Goal: Navigation & Orientation: Find specific page/section

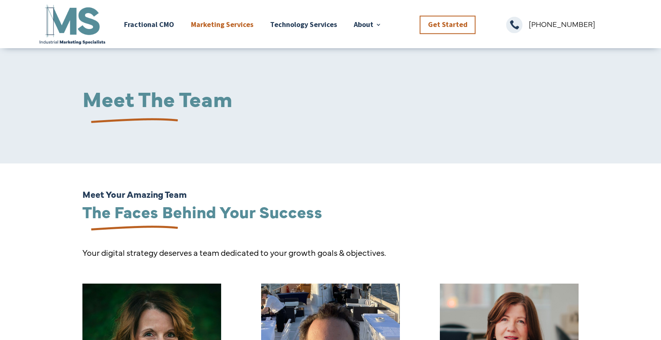
click at [226, 22] on link "Marketing Services" at bounding box center [222, 24] width 62 height 43
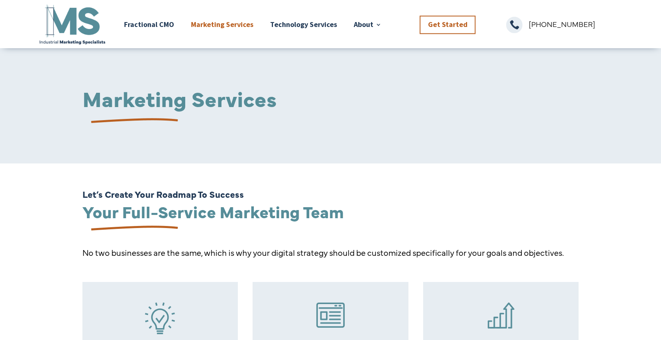
click at [62, 18] on img at bounding box center [72, 24] width 69 height 43
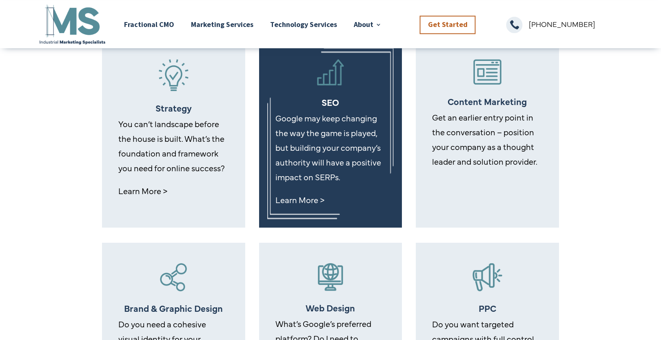
scroll to position [353, 0]
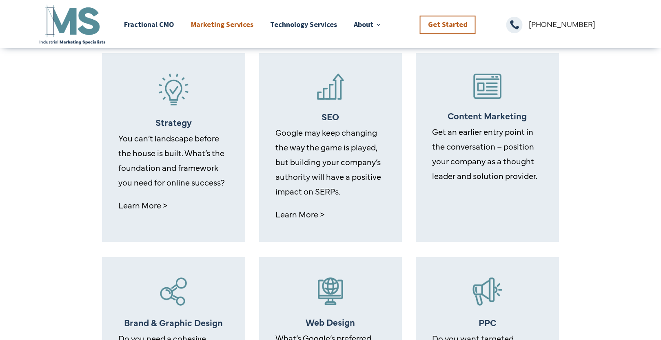
click at [242, 24] on link "Marketing Services" at bounding box center [222, 24] width 62 height 43
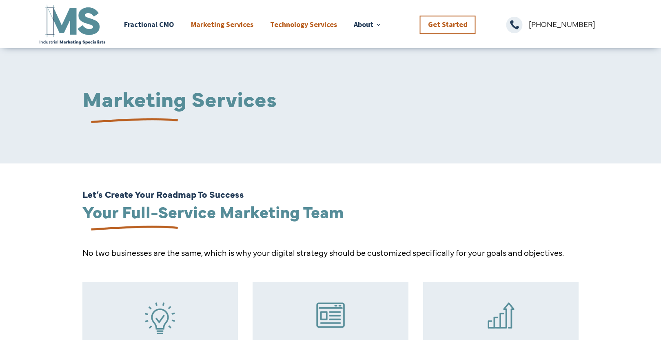
click at [292, 24] on link "Technology Services" at bounding box center [303, 24] width 67 height 43
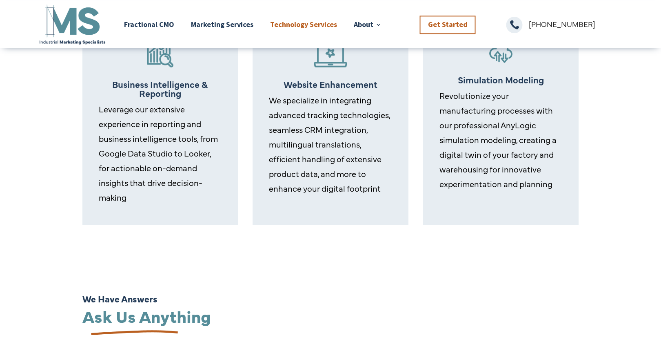
scroll to position [485, 0]
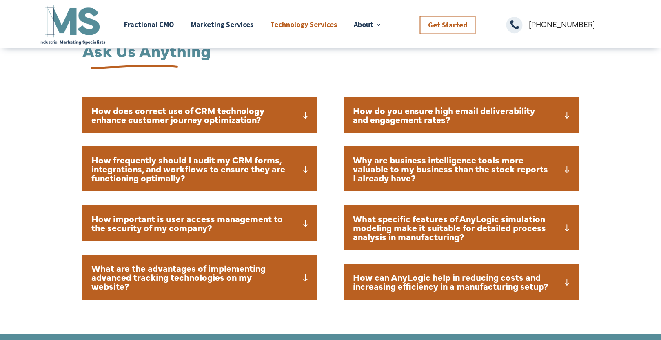
scroll to position [794, 0]
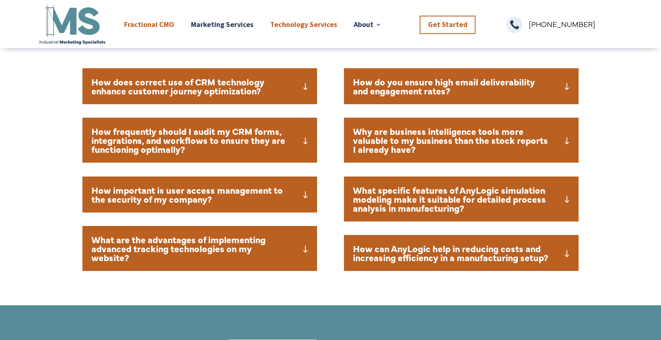
click at [144, 24] on link "Fractional CMO" at bounding box center [149, 24] width 50 height 43
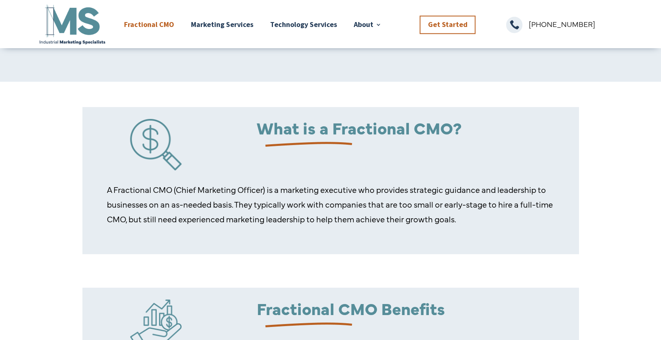
scroll to position [88, 0]
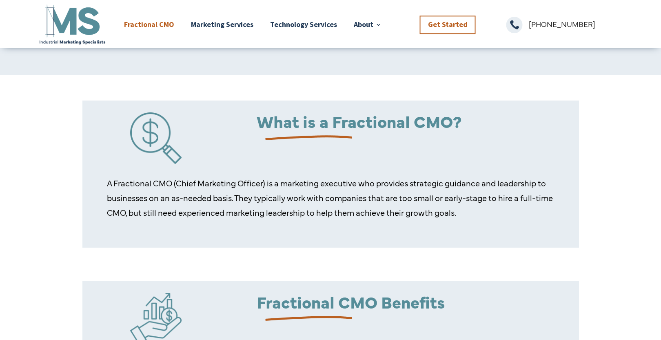
click at [610, 190] on div "What is a Fractional CMO? A Fractional CMO (Chief Marketing Officer) is a marke…" at bounding box center [330, 172] width 661 height 195
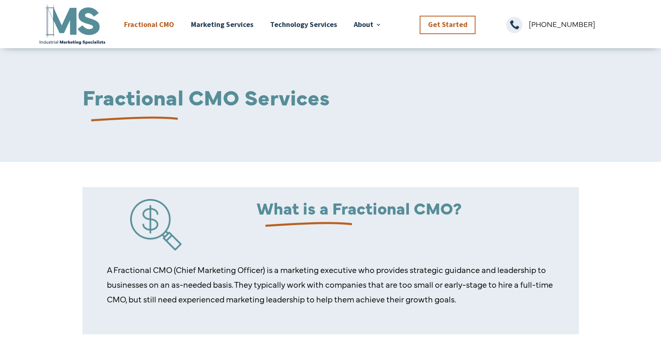
scroll to position [0, 0]
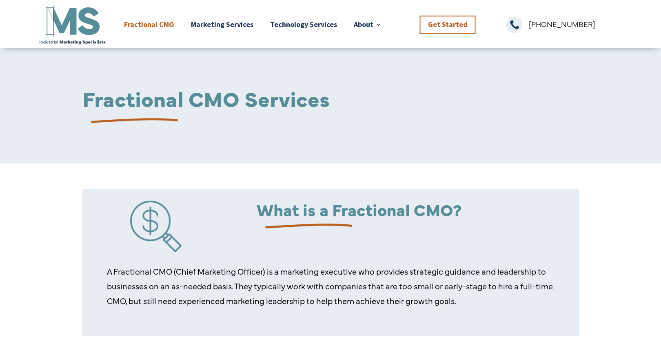
click at [54, 20] on img at bounding box center [72, 24] width 69 height 43
